Goal: Feedback & Contribution: Leave review/rating

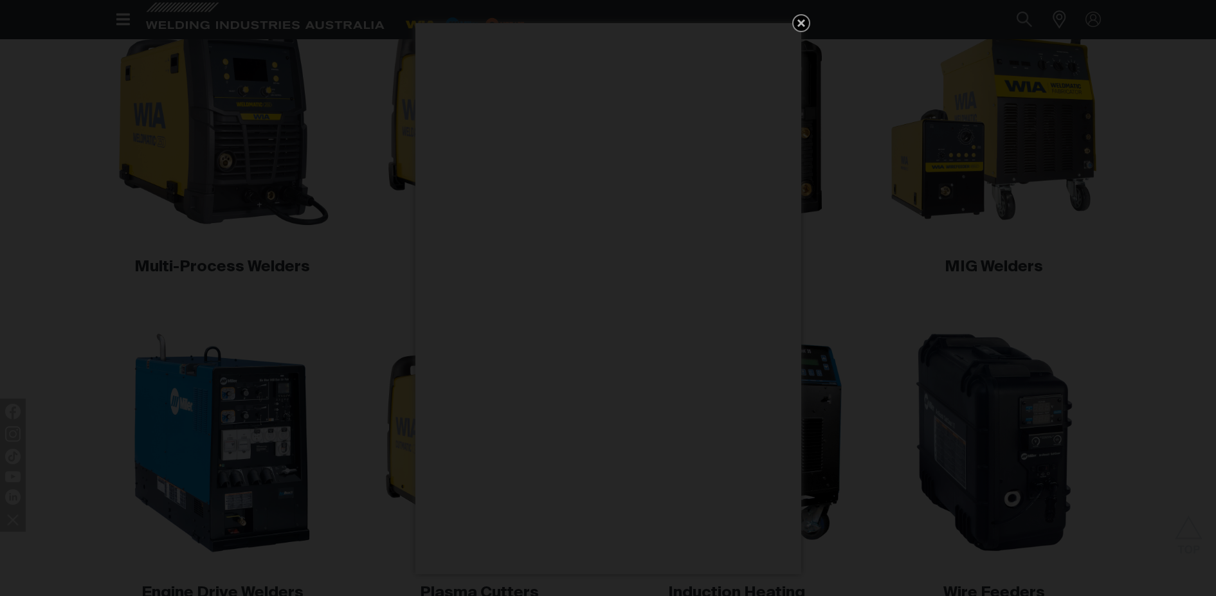
click at [798, 19] on icon "Get 5 WIA Welding Guides Free!" at bounding box center [801, 22] width 15 height 15
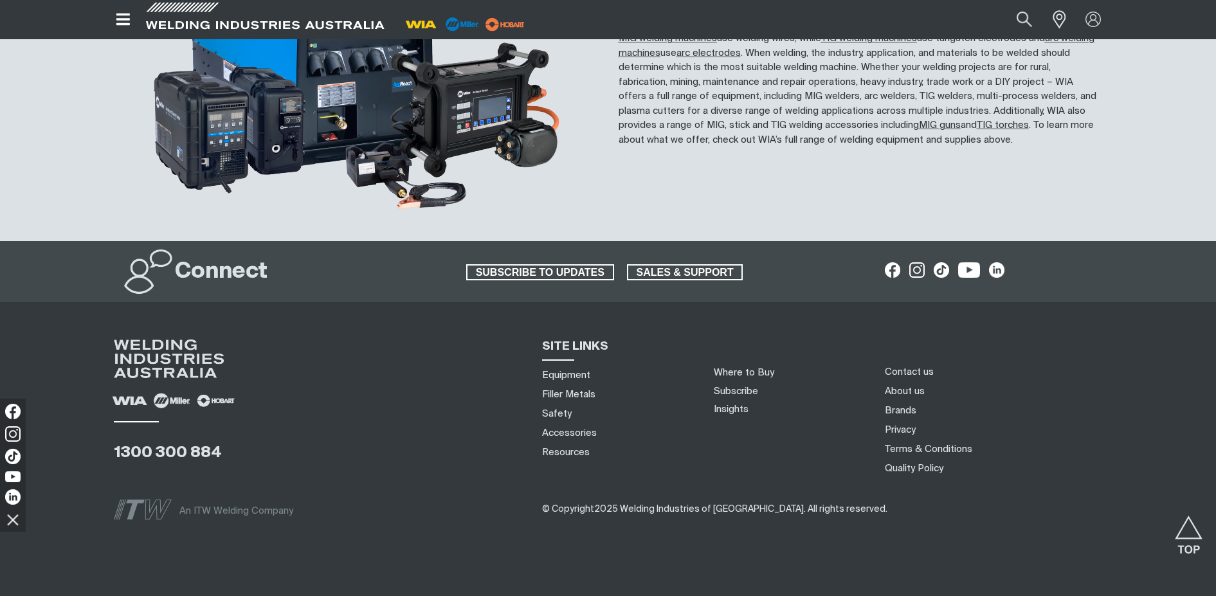
scroll to position [1300, 0]
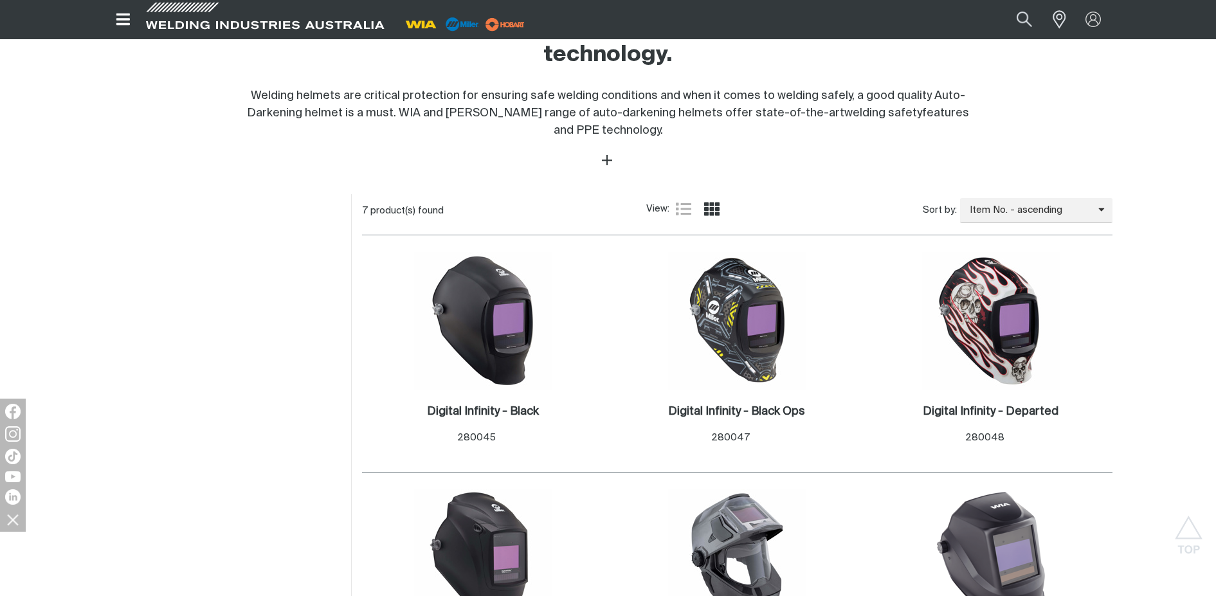
scroll to position [579, 0]
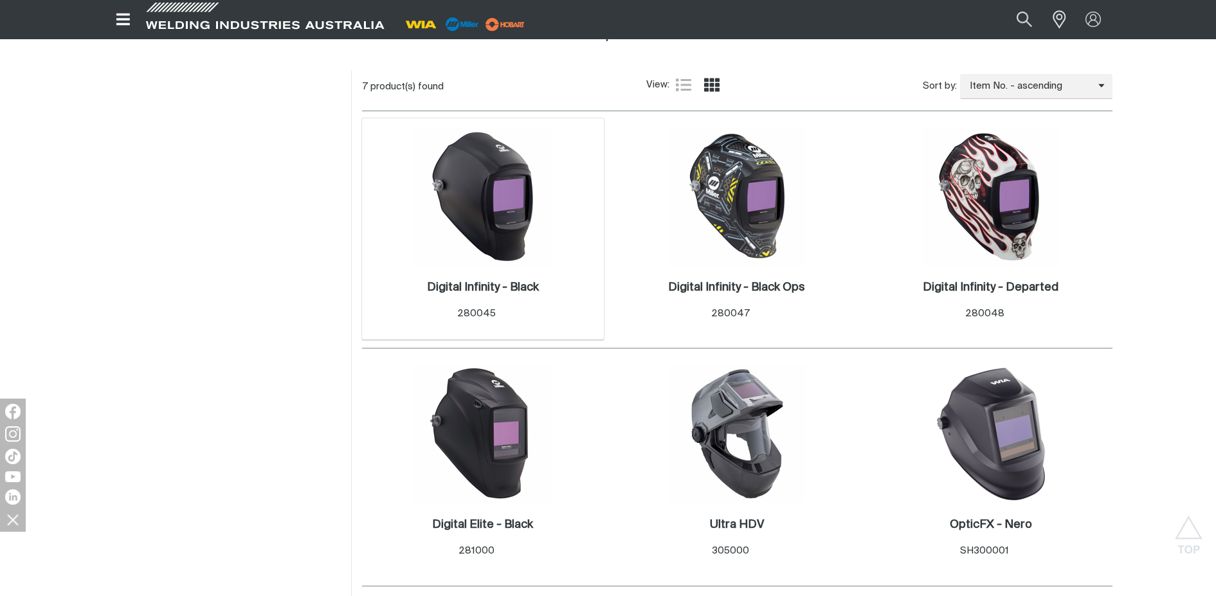
click at [503, 184] on img at bounding box center [483, 197] width 138 height 138
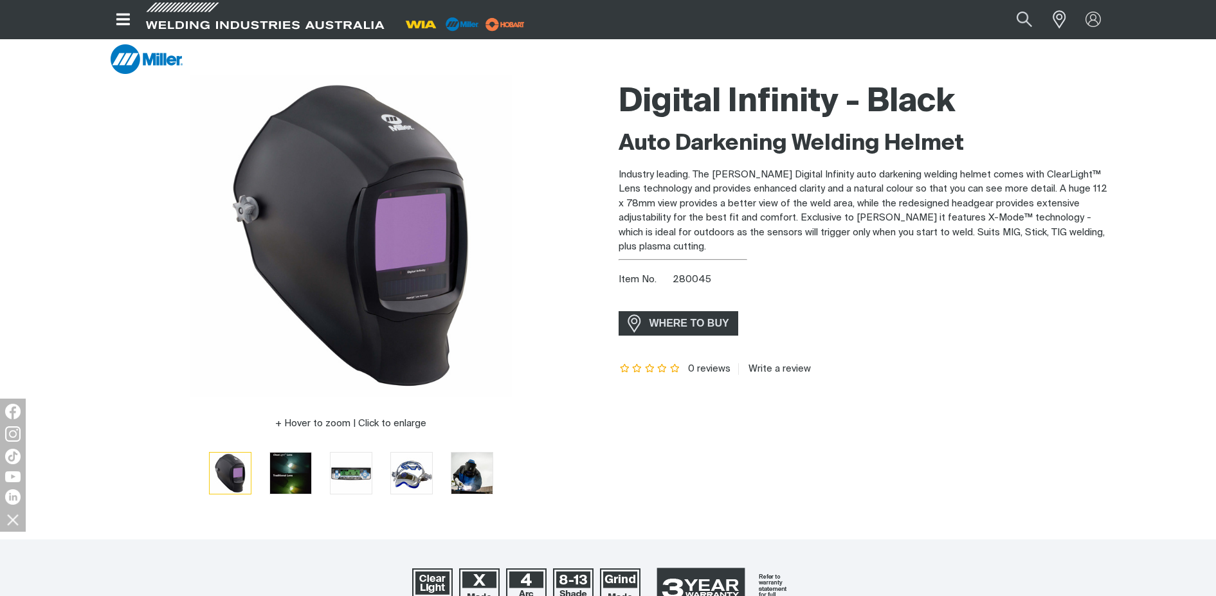
scroll to position [64, 0]
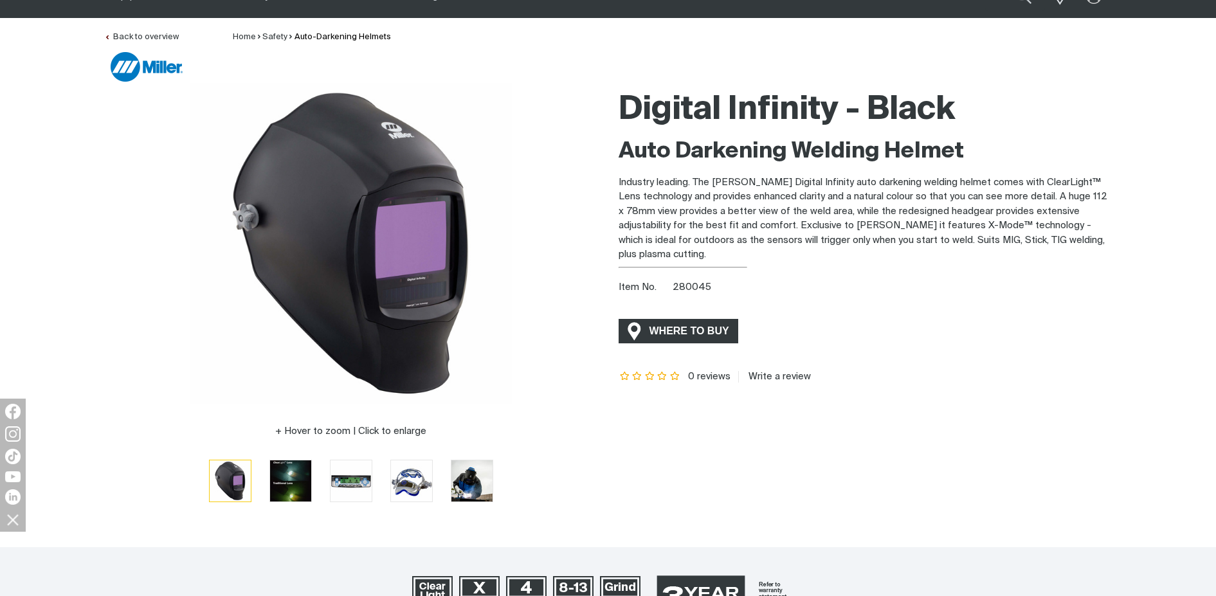
click at [686, 328] on span "WHERE TO BUY" at bounding box center [689, 331] width 96 height 21
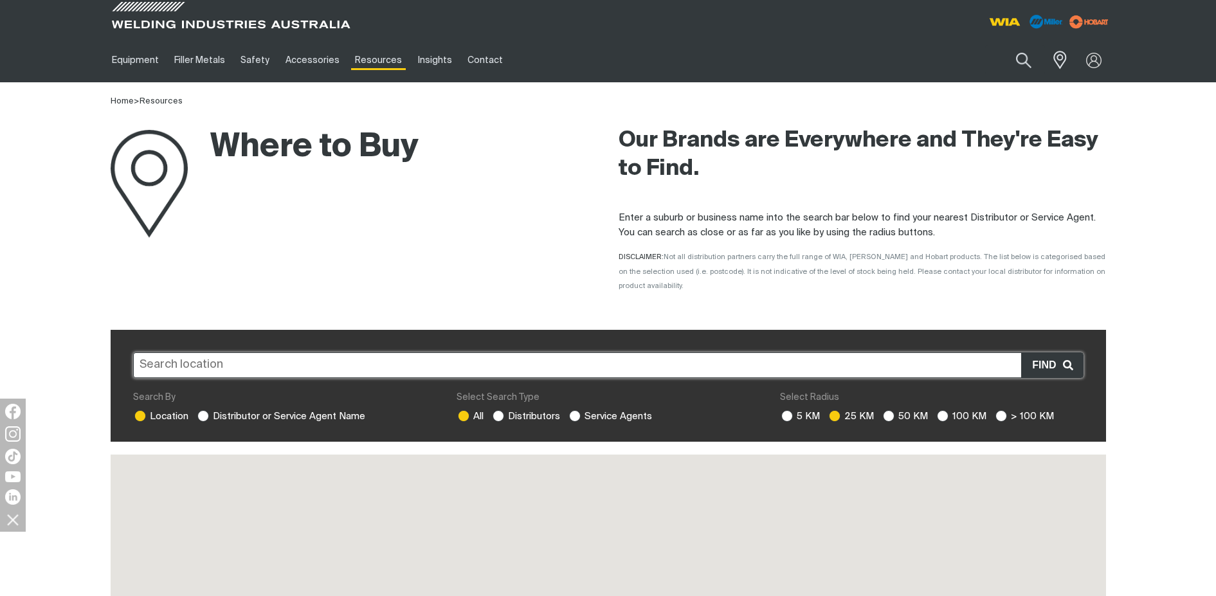
click at [200, 352] on input "text" at bounding box center [608, 365] width 951 height 26
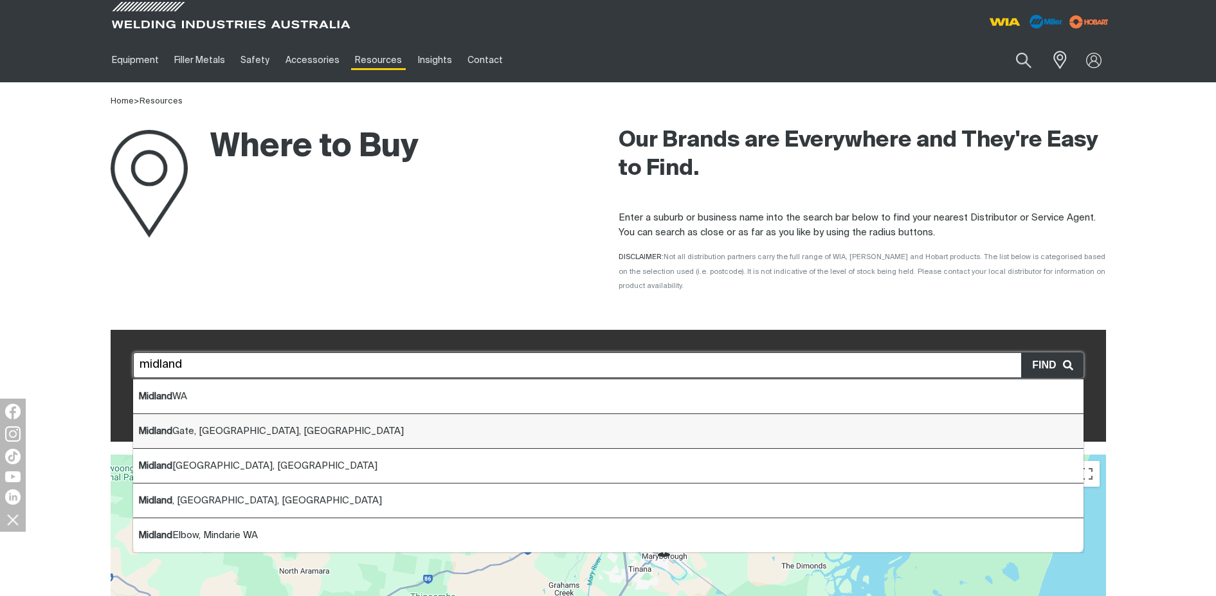
click at [229, 426] on span "Midland Gate, Great Eastern Highway, Midland WA" at bounding box center [271, 431] width 266 height 10
type input "Midland Gate, Great Eastern Highway, Midland WA"
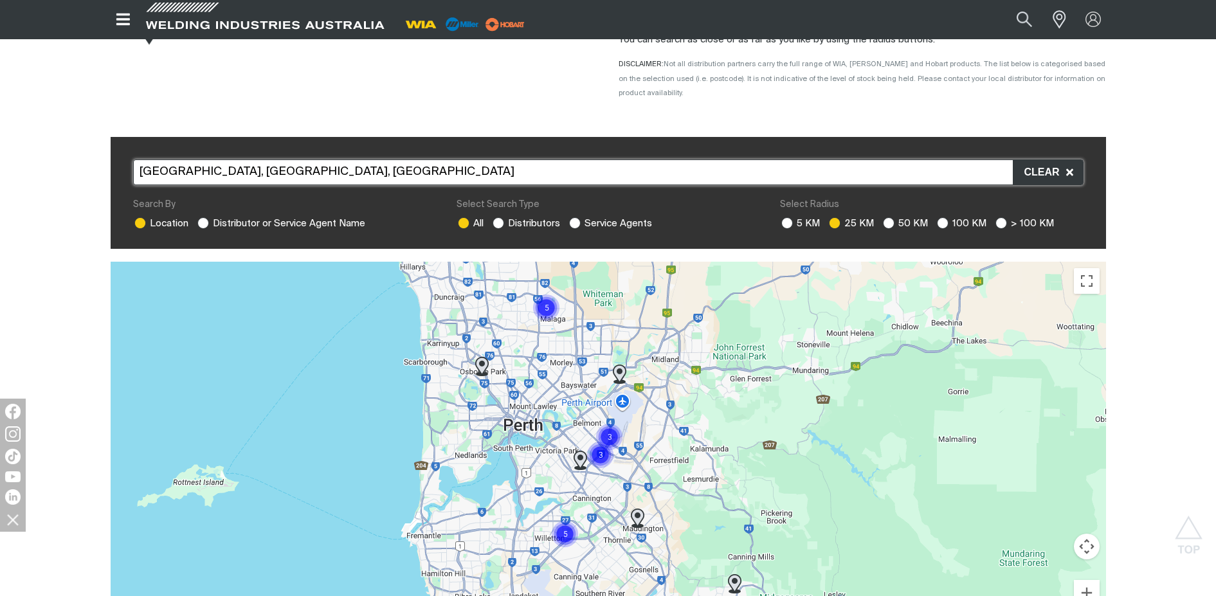
scroll to position [322, 0]
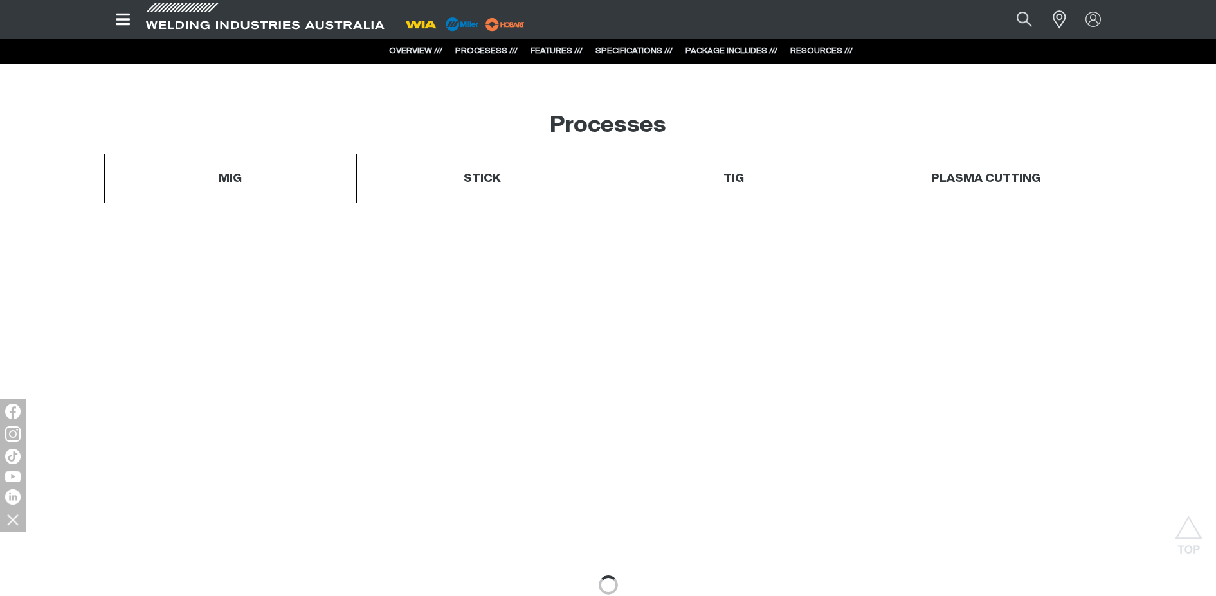
scroll to position [643, 0]
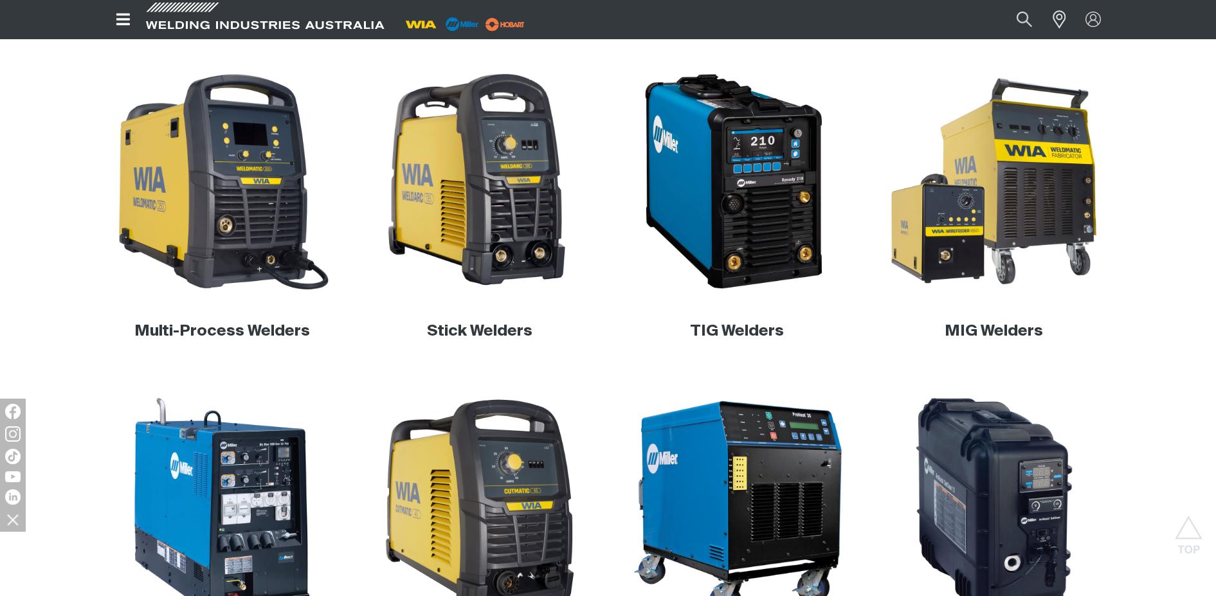
scroll to position [388, 0]
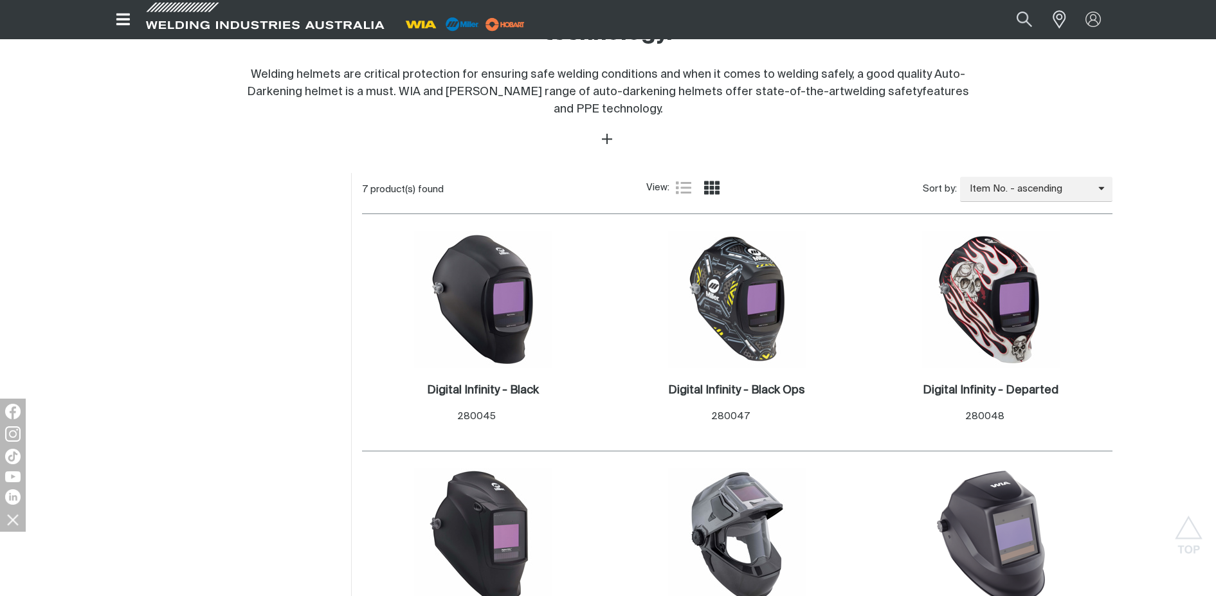
scroll to position [517, 0]
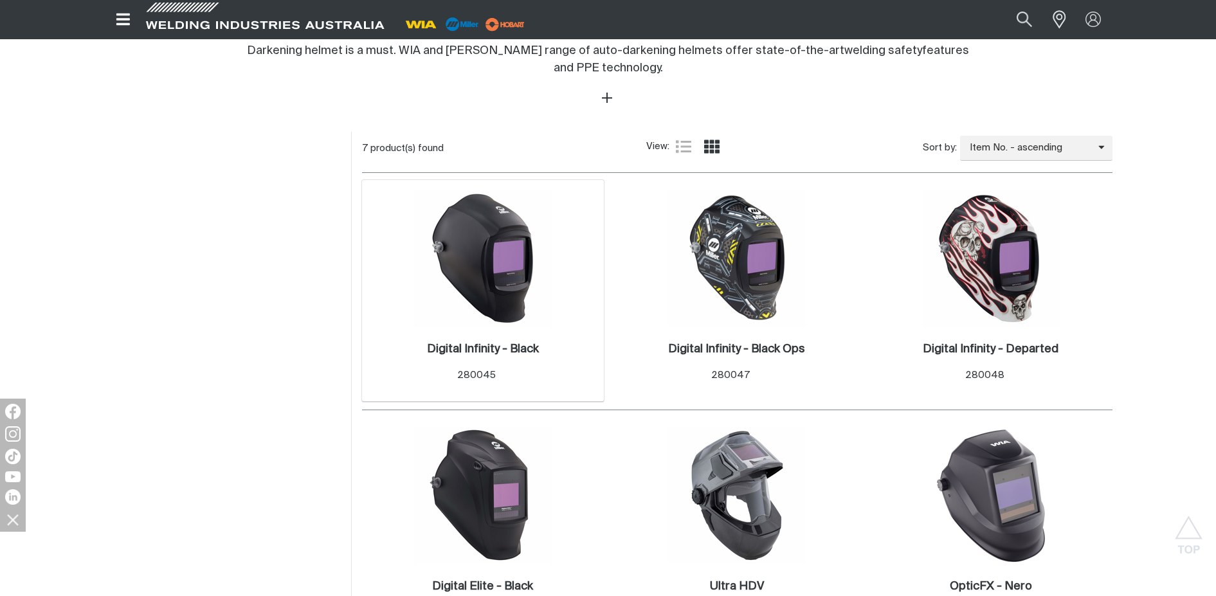
click at [500, 250] on img at bounding box center [483, 259] width 138 height 138
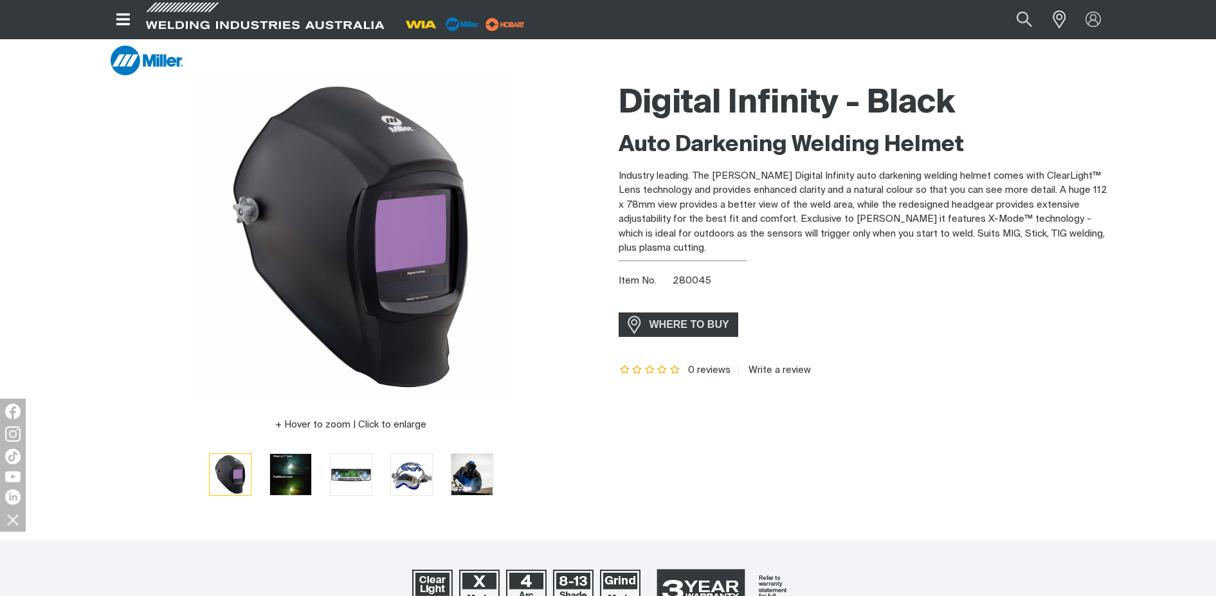
scroll to position [64, 0]
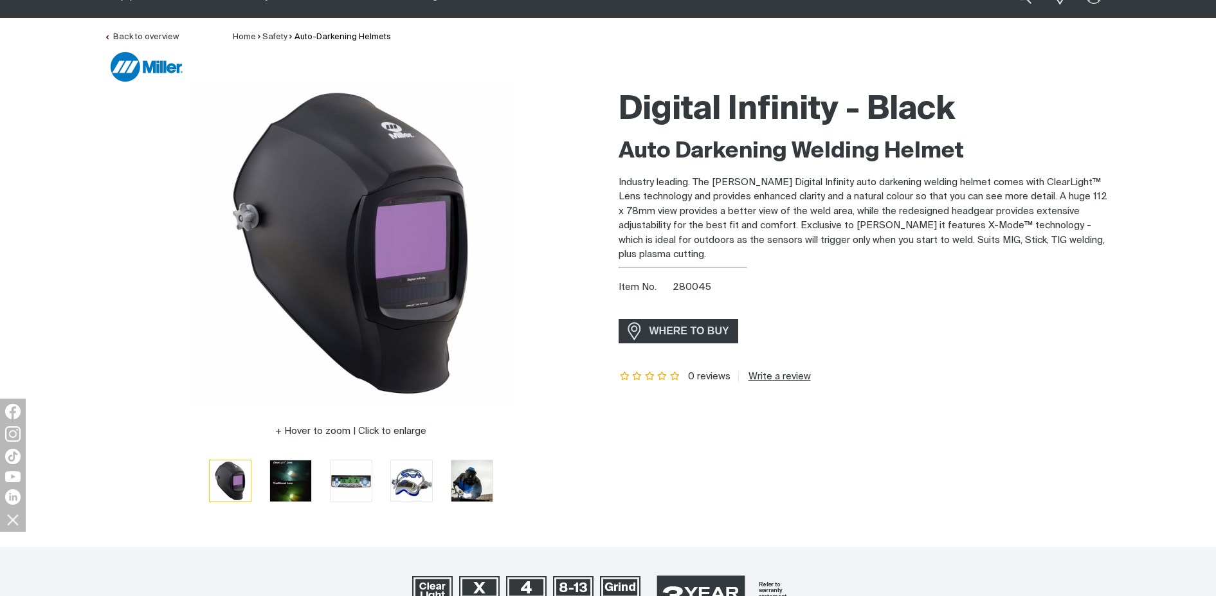
click at [787, 374] on link "Write a review" at bounding box center [774, 377] width 73 height 12
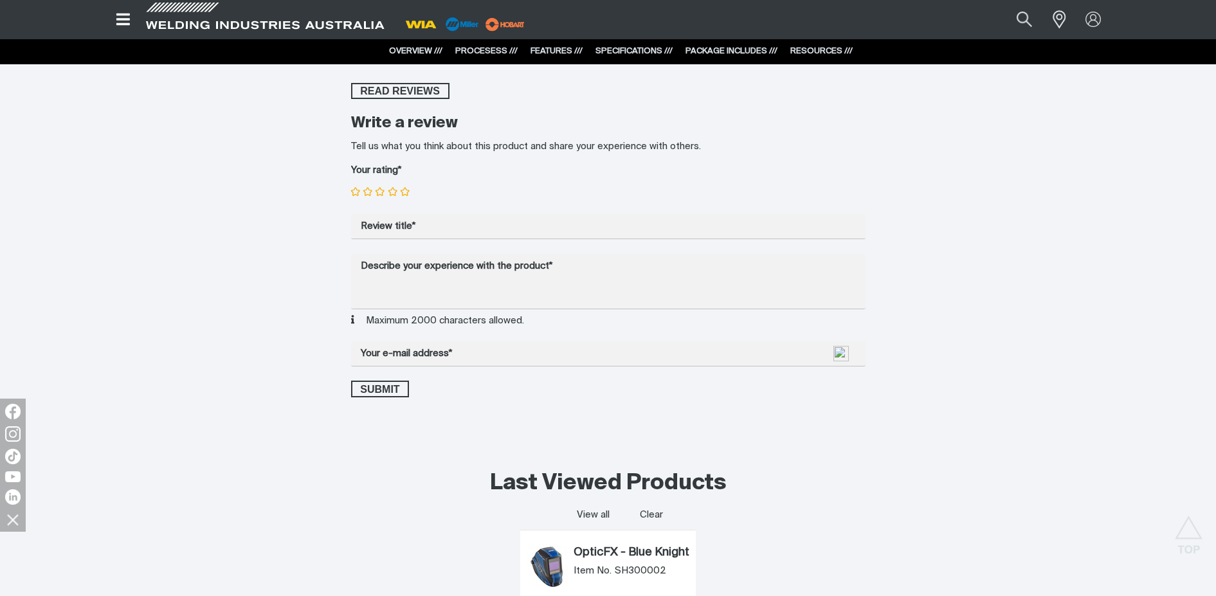
scroll to position [6065, 0]
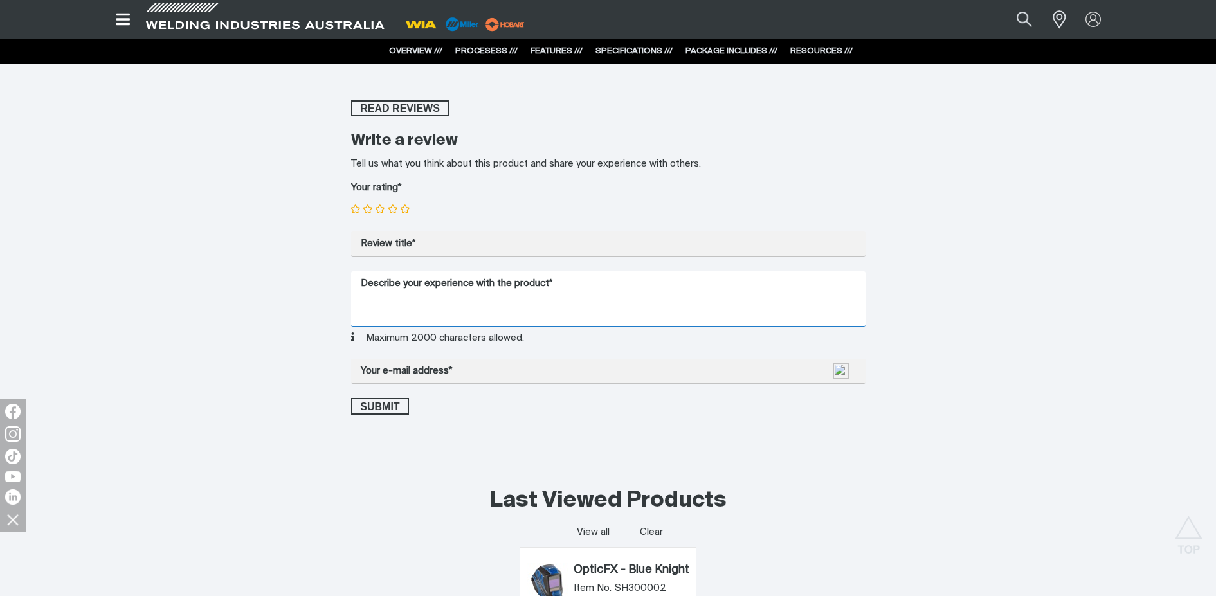
click at [388, 271] on textarea "Describe your experience with the product*" at bounding box center [608, 299] width 515 height 56
type textarea "No prices on display! Prices a bit scary are the? No prices scared me off!"
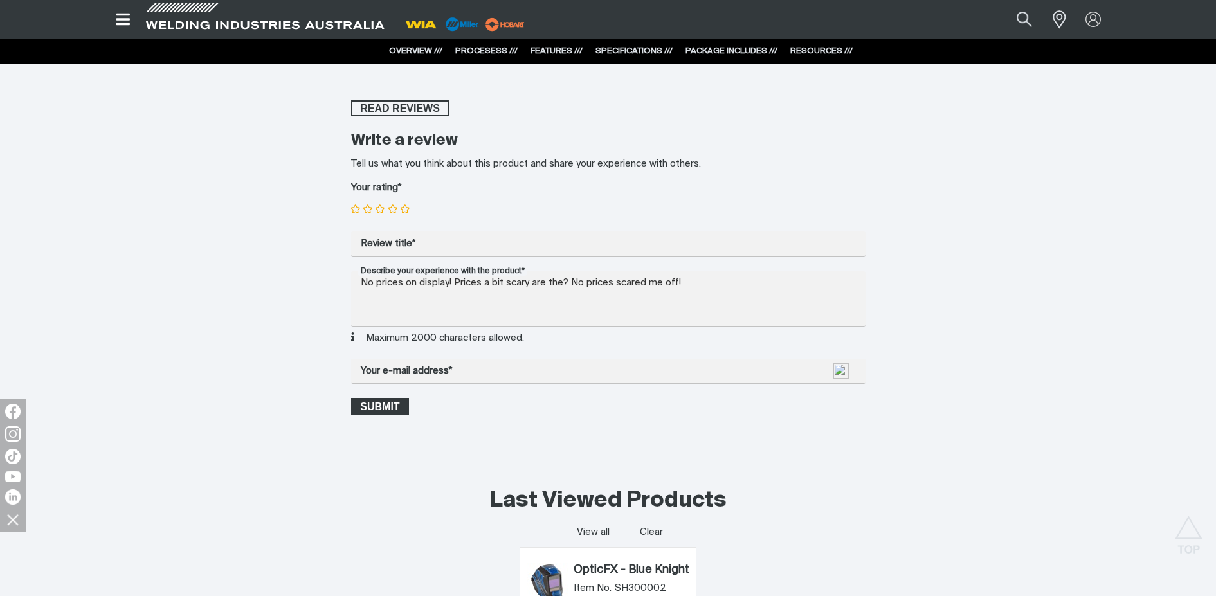
click at [385, 398] on span "Submit" at bounding box center [380, 406] width 56 height 17
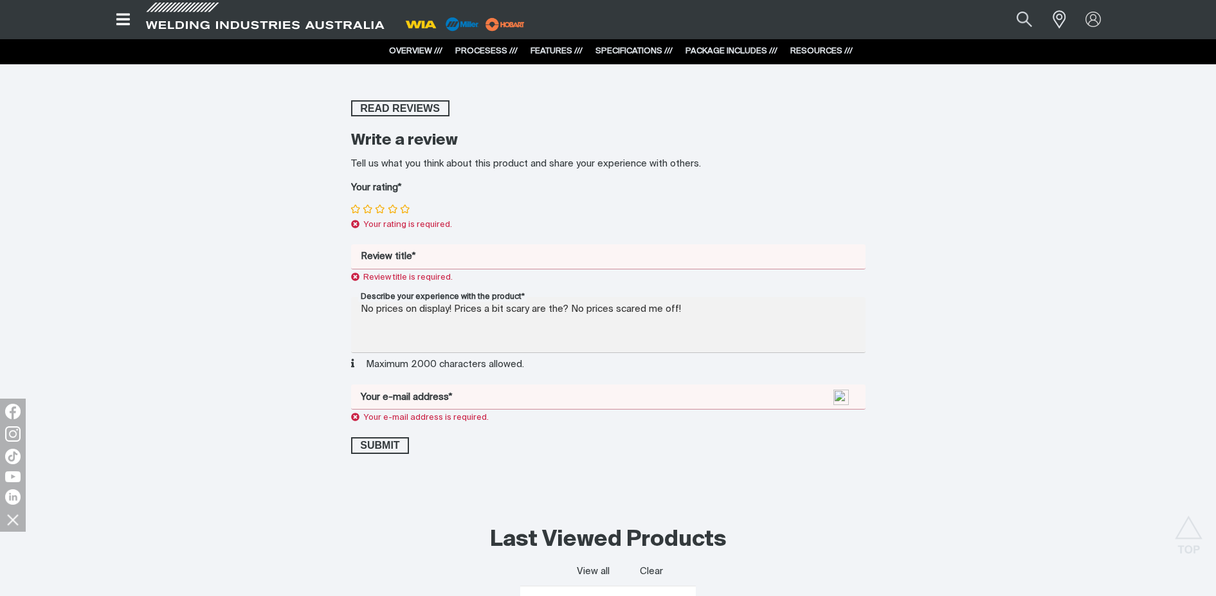
scroll to position [6009, 0]
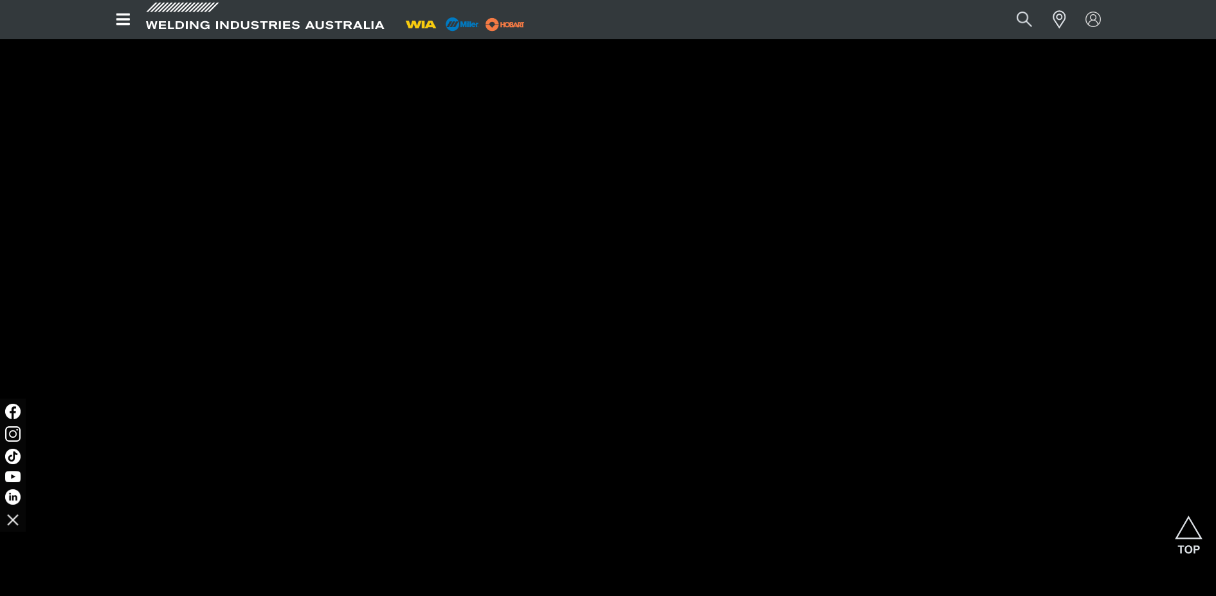
scroll to position [1870, 0]
